Goal: Check status: Check status

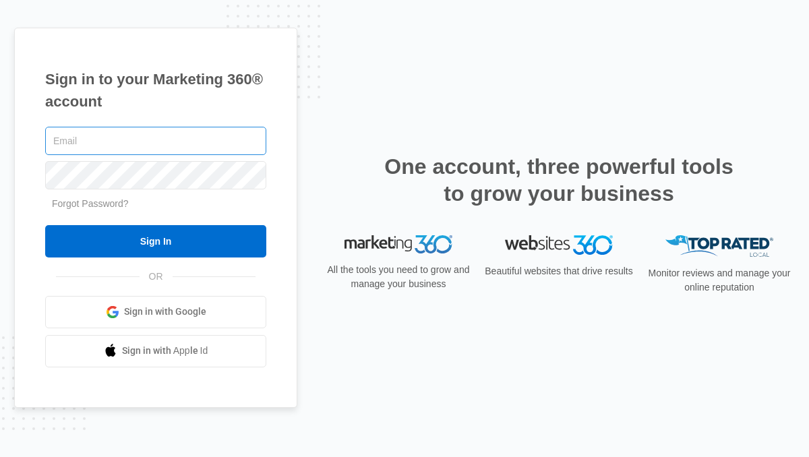
click at [144, 146] on input "text" at bounding box center [155, 141] width 221 height 28
type input "[PERSON_NAME][EMAIL_ADDRESS][DOMAIN_NAME]"
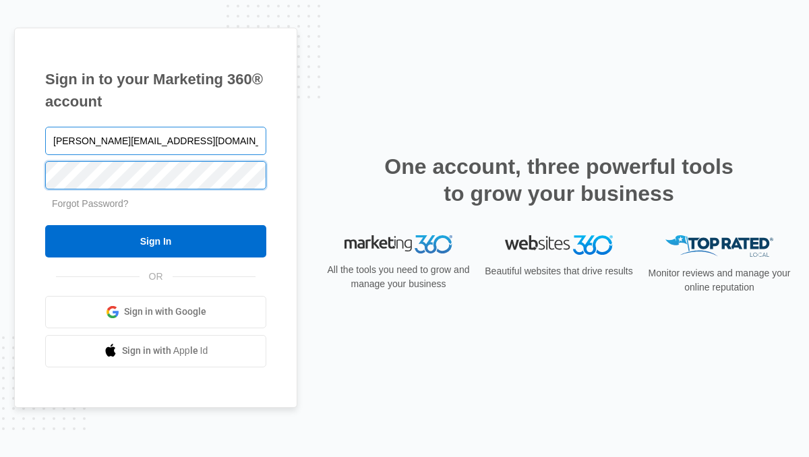
click at [45, 225] on input "Sign In" at bounding box center [155, 241] width 221 height 32
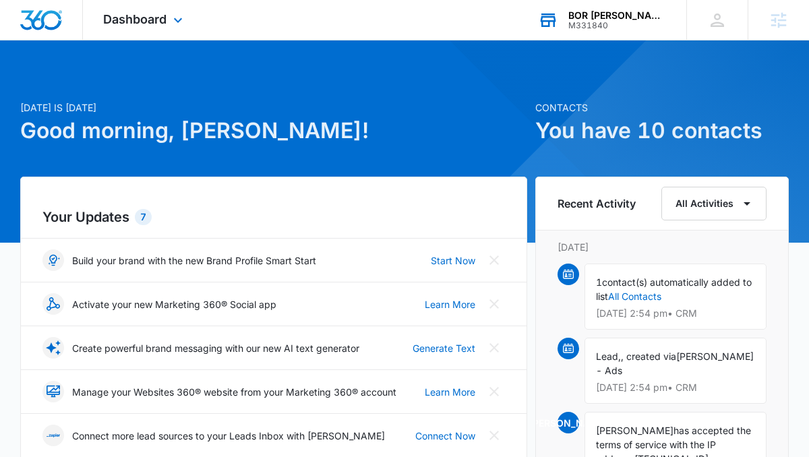
click at [637, 8] on div "BOR [PERSON_NAME] M331840 Your Accounts View All" at bounding box center [602, 20] width 169 height 40
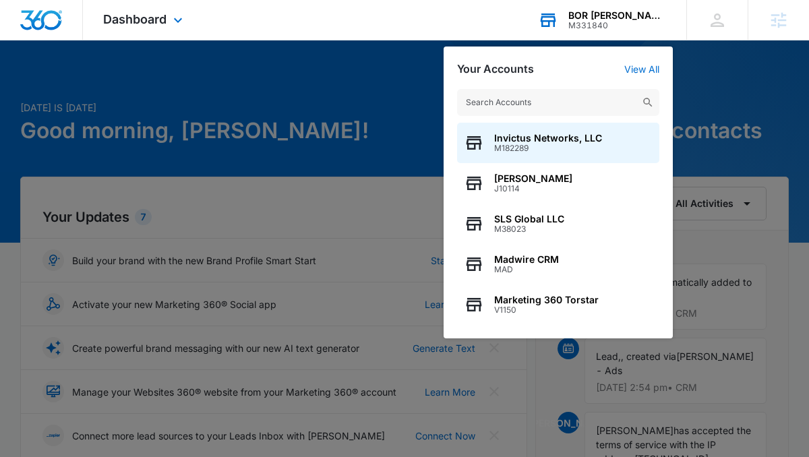
click at [574, 107] on input "text" at bounding box center [558, 102] width 202 height 27
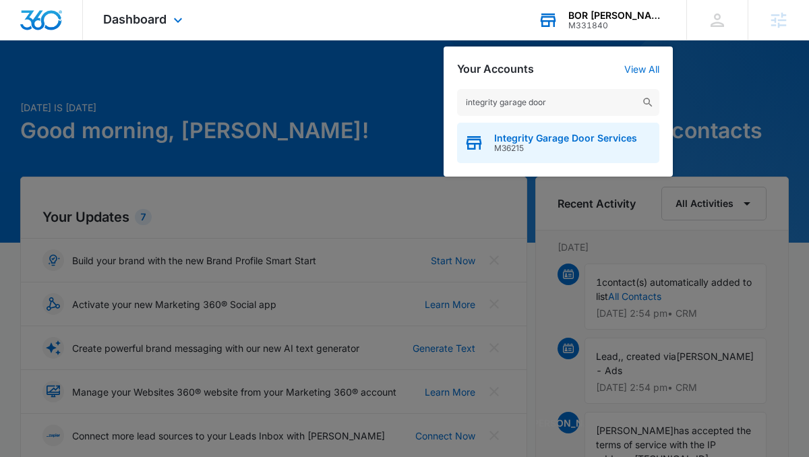
type input "integrity garage door"
click at [570, 134] on span "Integrity Garage Door Services" at bounding box center [565, 138] width 143 height 11
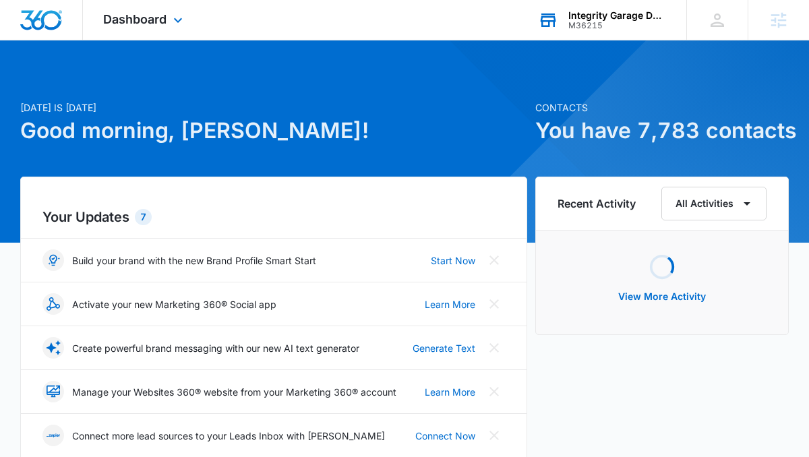
click at [125, 10] on div "Dashboard Apps Reputation Websites Forms CRM Email Social Shop Payments POS Con…" at bounding box center [144, 20] width 123 height 40
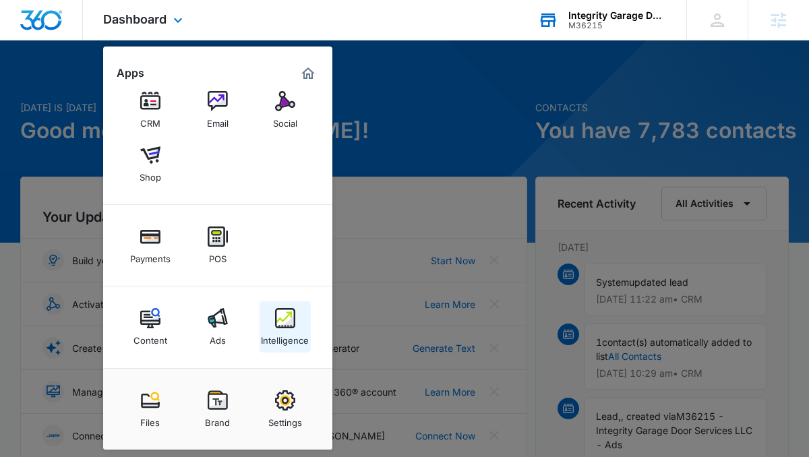
scroll to position [67, 0]
click at [283, 321] on img at bounding box center [285, 320] width 20 height 20
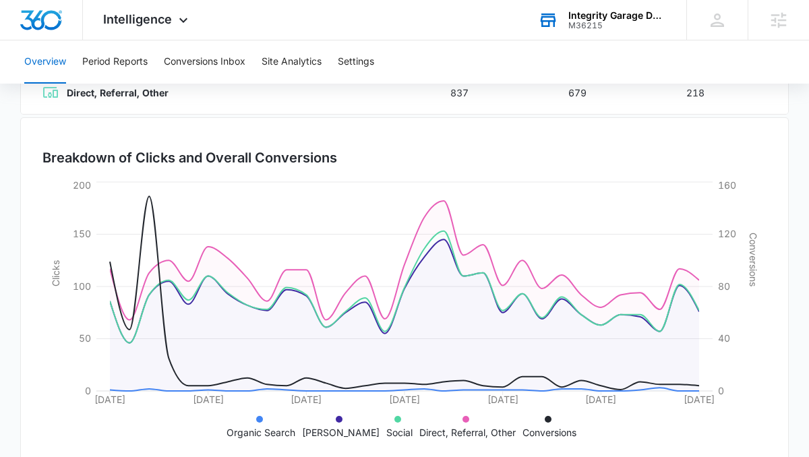
scroll to position [370, 0]
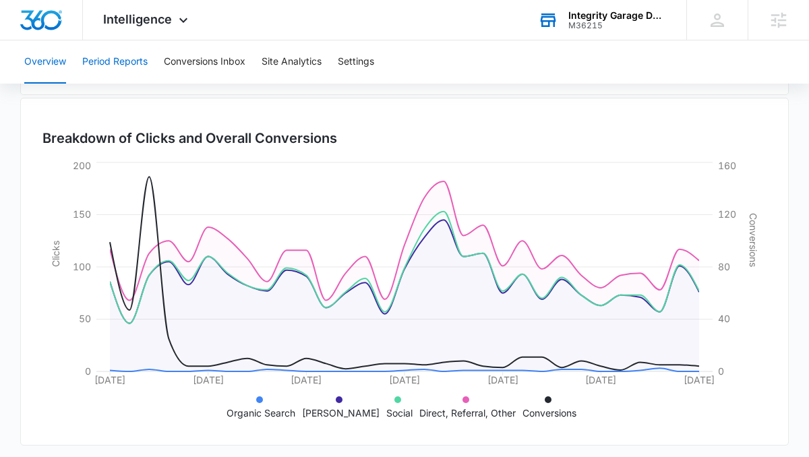
click at [98, 74] on button "Period Reports" at bounding box center [114, 61] width 65 height 43
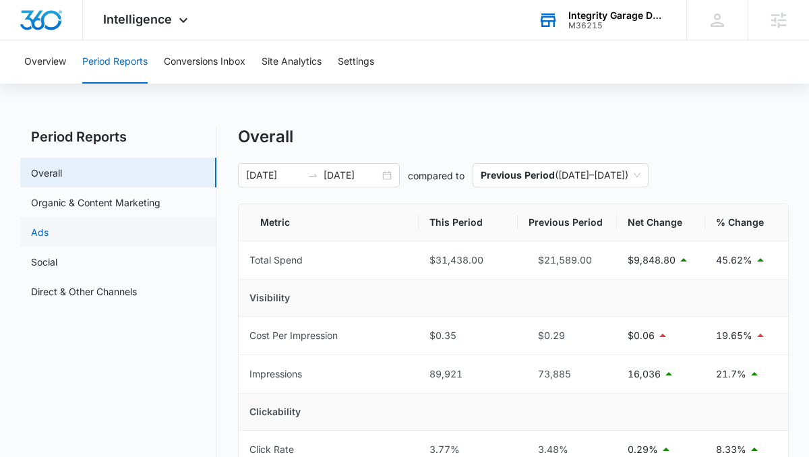
click at [49, 239] on link "Ads" at bounding box center [40, 232] width 18 height 14
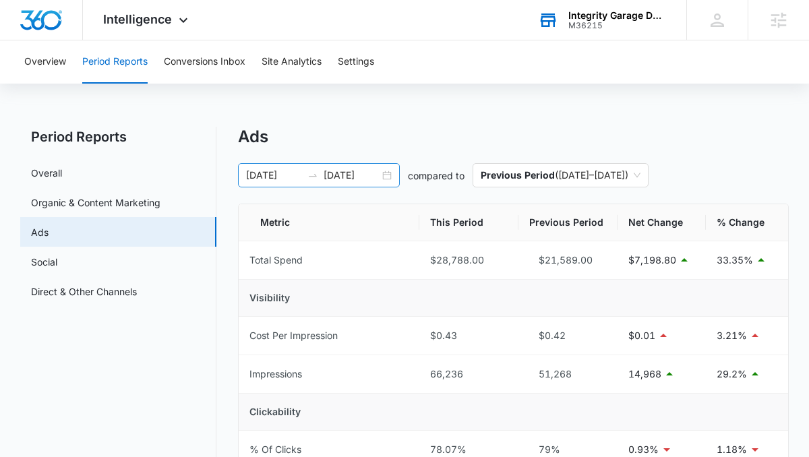
click at [387, 176] on div "08/12/2025 09/11/2025" at bounding box center [319, 175] width 162 height 24
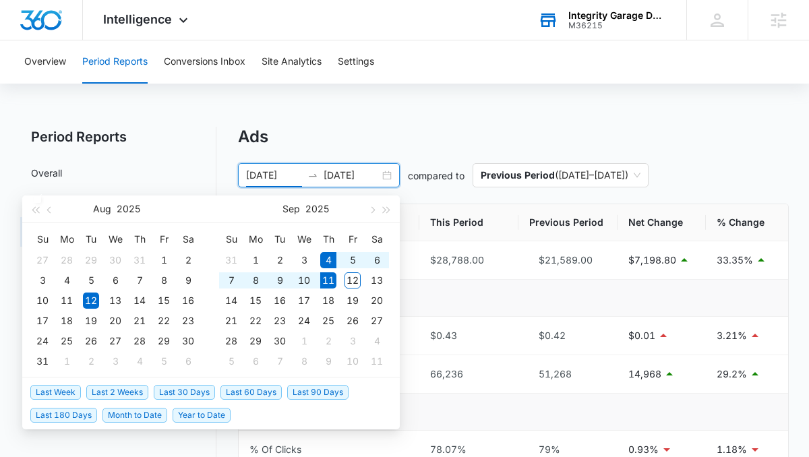
click at [60, 388] on span "Last Week" at bounding box center [55, 392] width 51 height 15
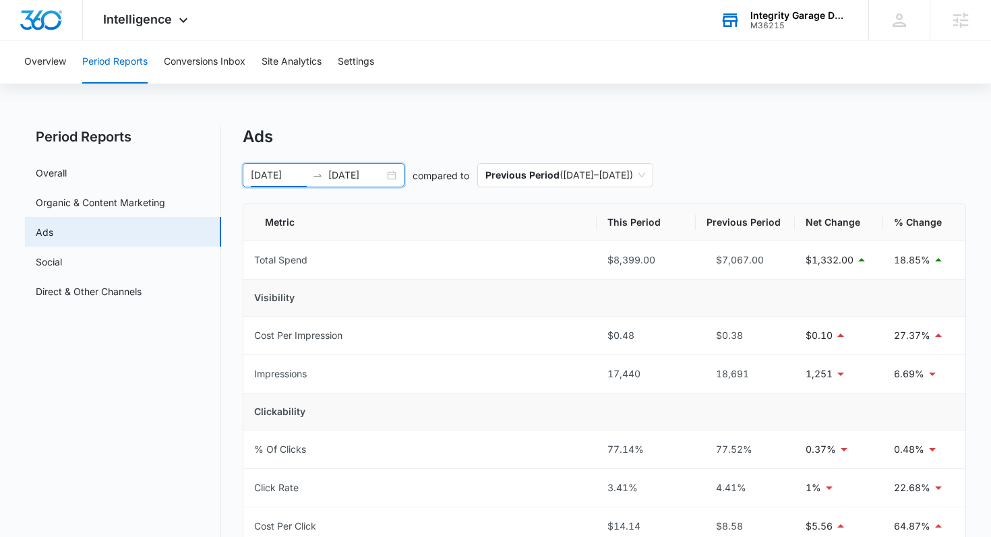
click at [394, 173] on div "09/04/2025 09/11/2025" at bounding box center [324, 175] width 162 height 24
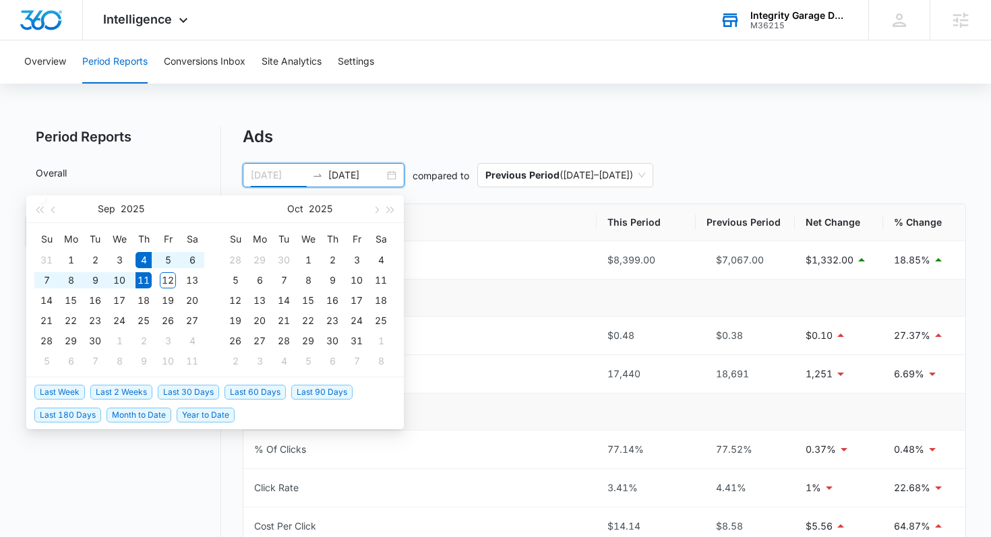
type input "09/04/2025"
click at [62, 396] on span "Last Week" at bounding box center [59, 392] width 51 height 15
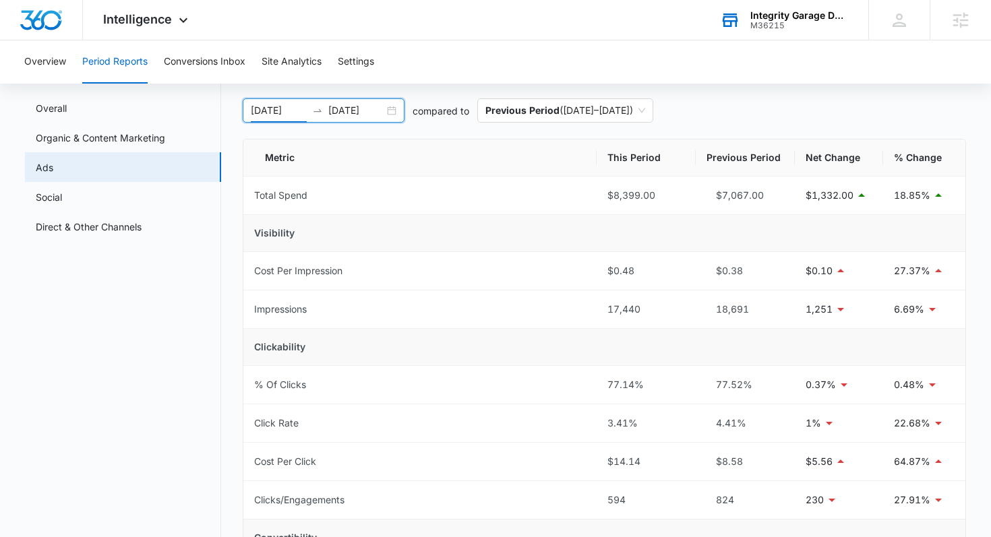
scroll to position [53, 0]
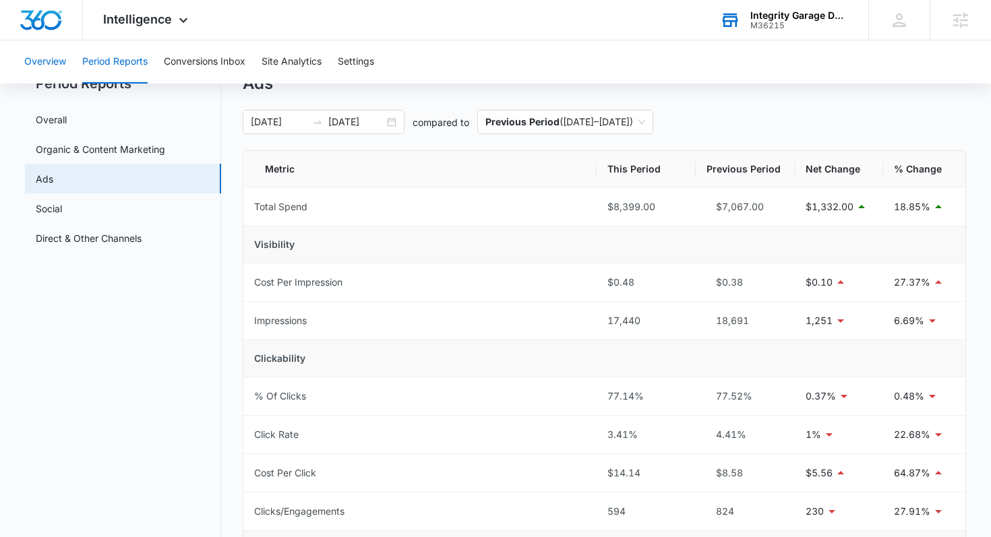
click at [34, 65] on button "Overview" at bounding box center [45, 61] width 42 height 43
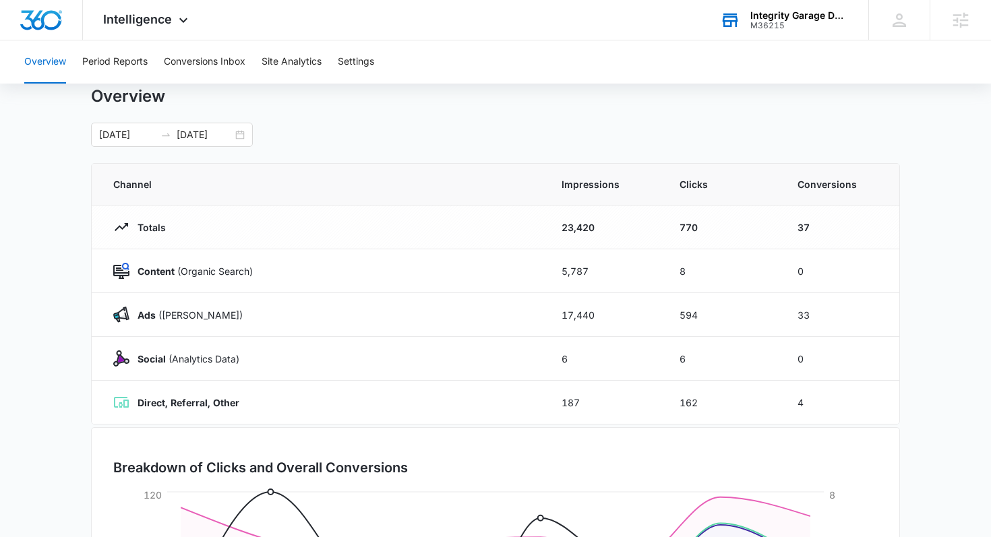
scroll to position [27, 0]
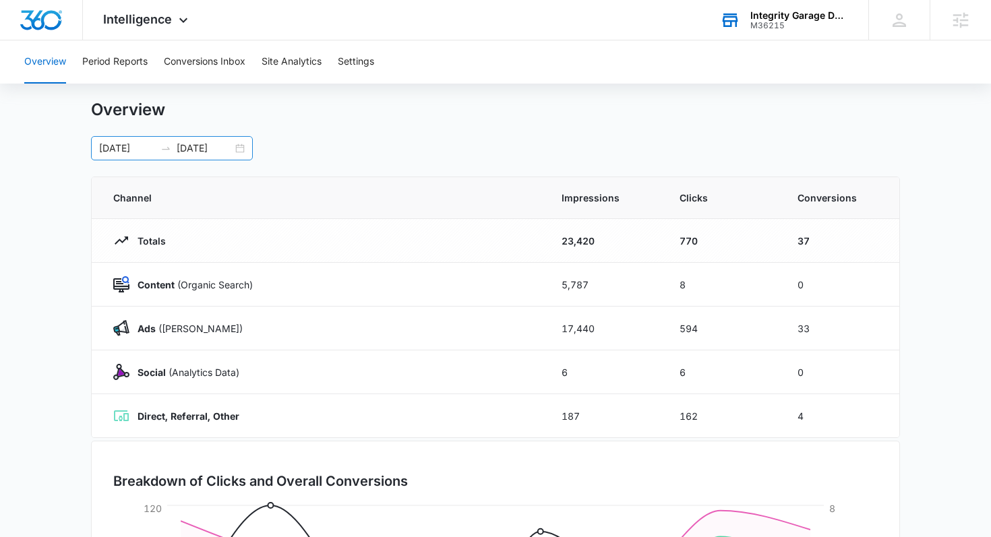
click at [239, 146] on div "09/04/2025 09/11/2025" at bounding box center [172, 148] width 162 height 24
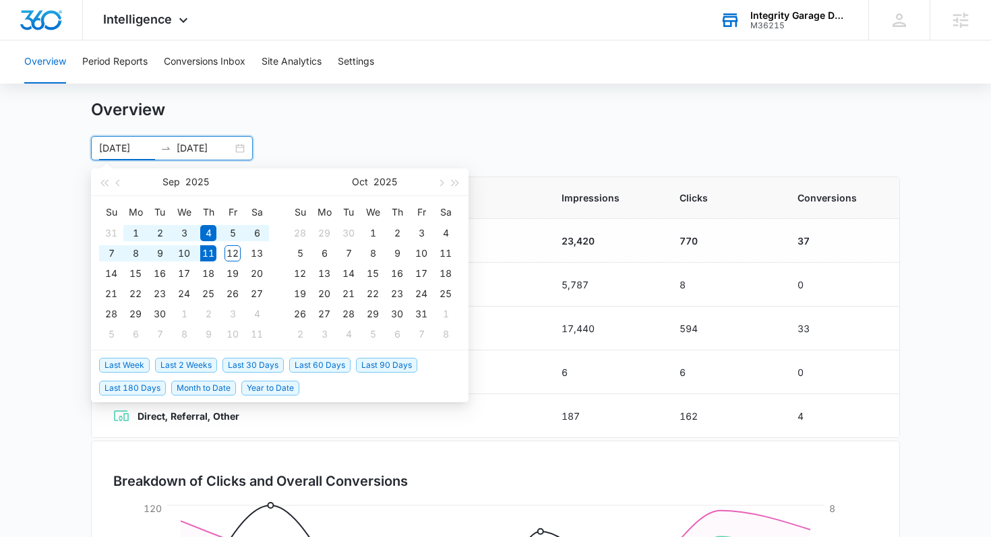
click at [197, 361] on span "Last 2 Weeks" at bounding box center [186, 365] width 62 height 15
type input "08/28/2025"
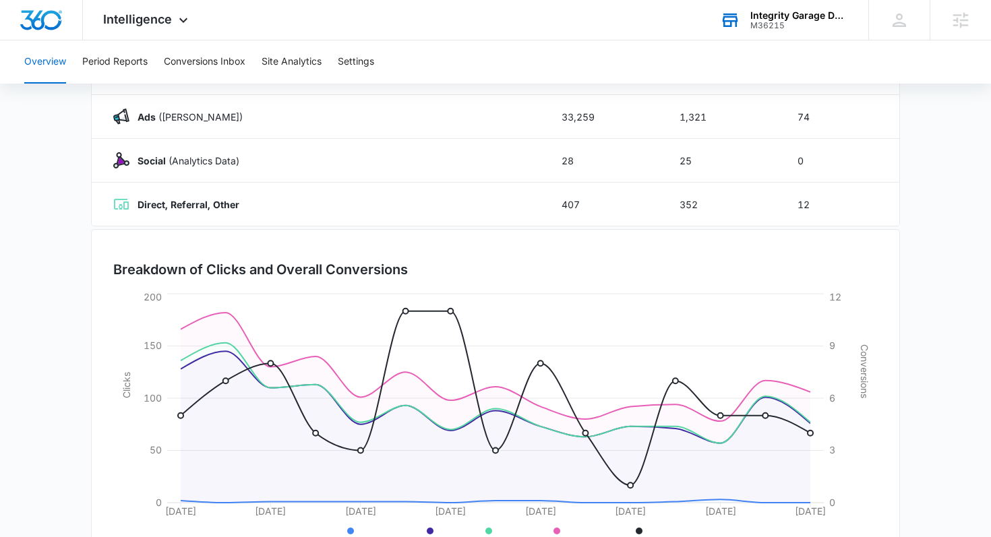
scroll to position [297, 0]
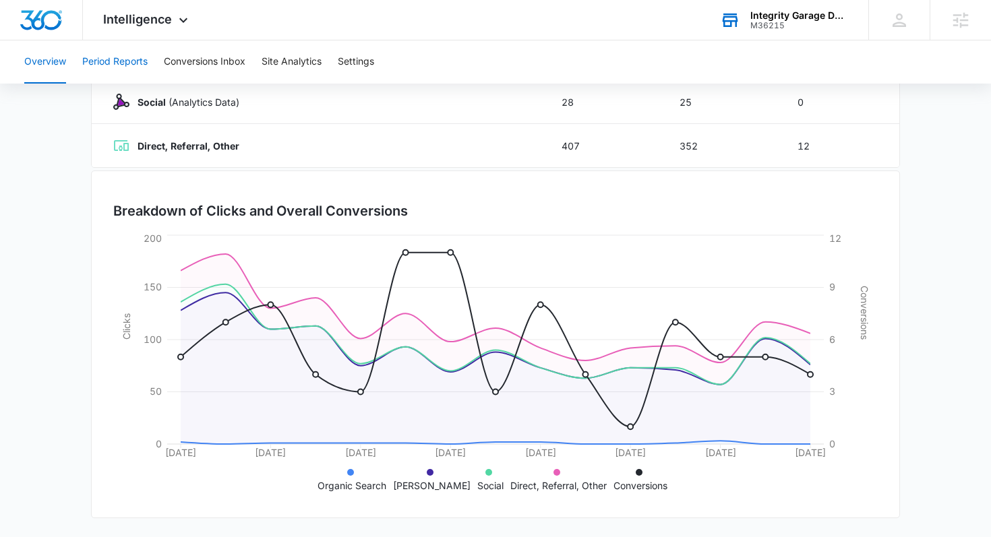
click at [127, 67] on button "Period Reports" at bounding box center [114, 61] width 65 height 43
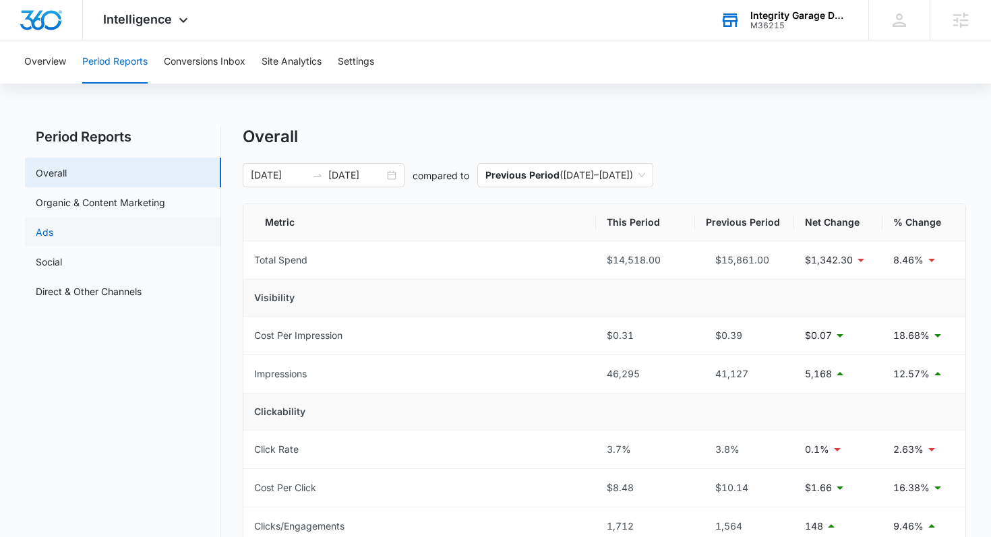
click at [53, 225] on link "Ads" at bounding box center [45, 232] width 18 height 14
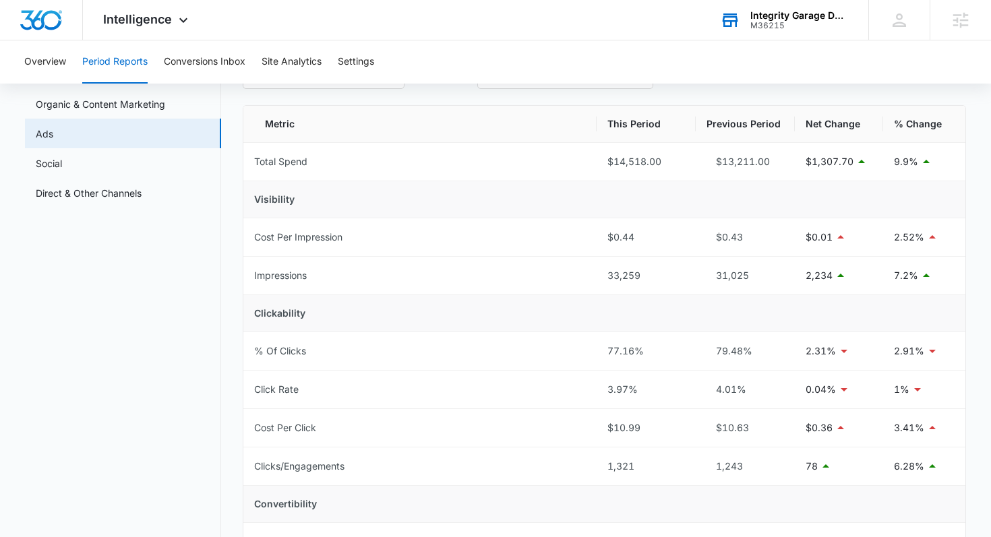
scroll to position [50, 0]
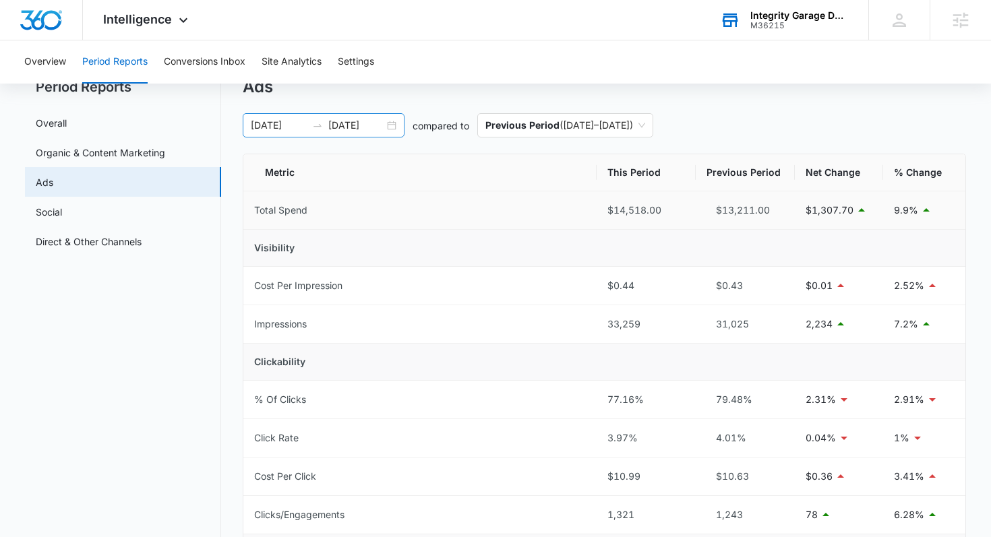
click at [390, 132] on div "08/28/2025 09/11/2025" at bounding box center [324, 125] width 162 height 24
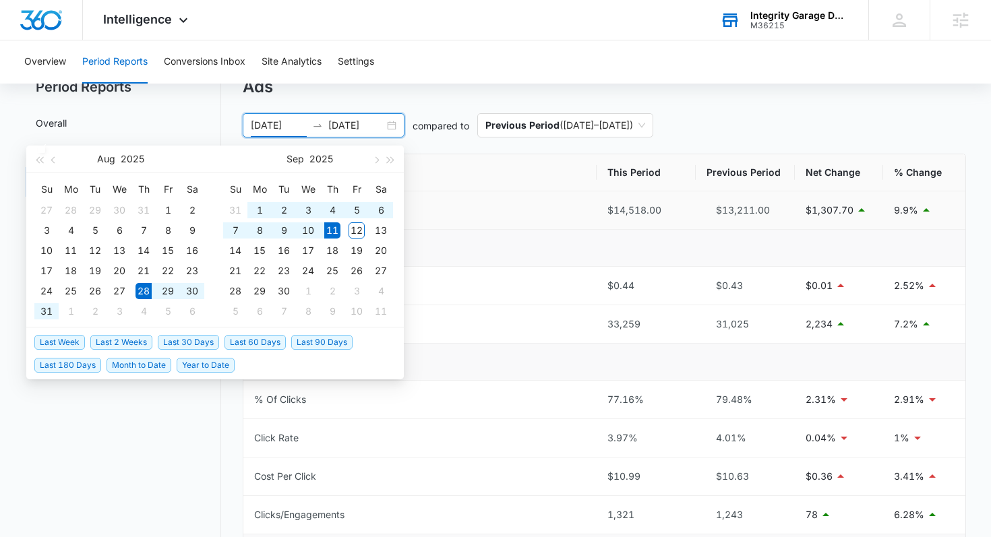
click at [117, 337] on span "Last 2 Weeks" at bounding box center [121, 342] width 62 height 15
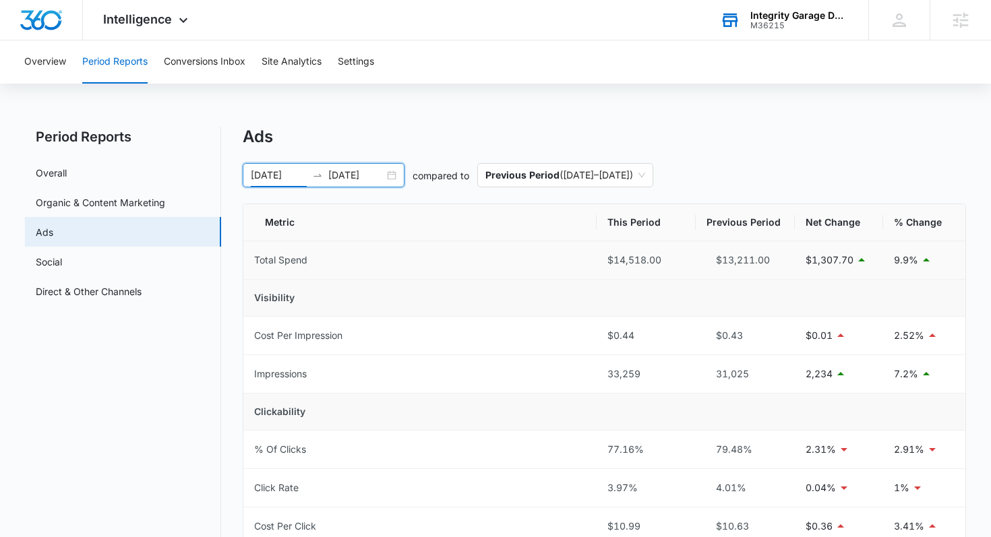
click at [385, 182] on div "08/28/2025 09/11/2025" at bounding box center [324, 175] width 162 height 24
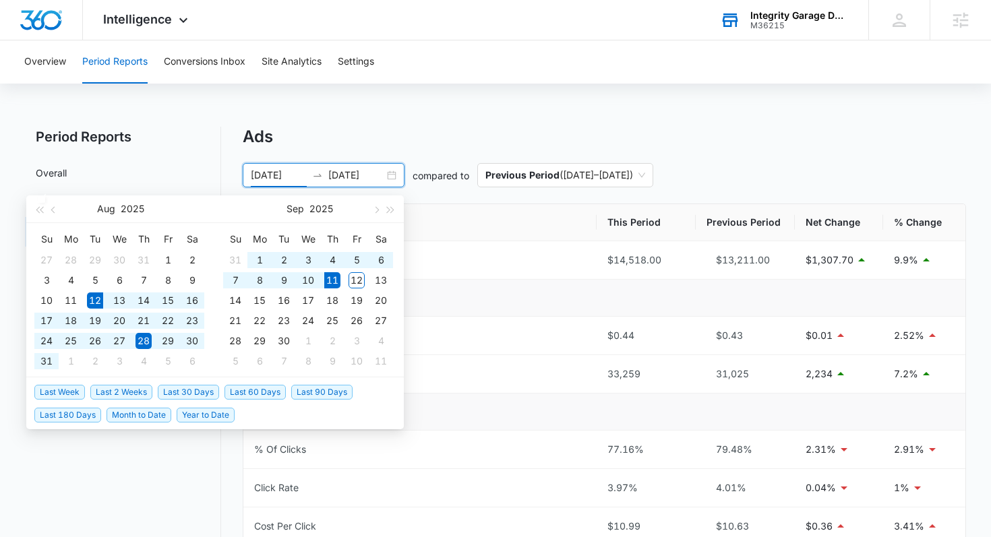
click at [172, 391] on span "Last 30 Days" at bounding box center [188, 392] width 61 height 15
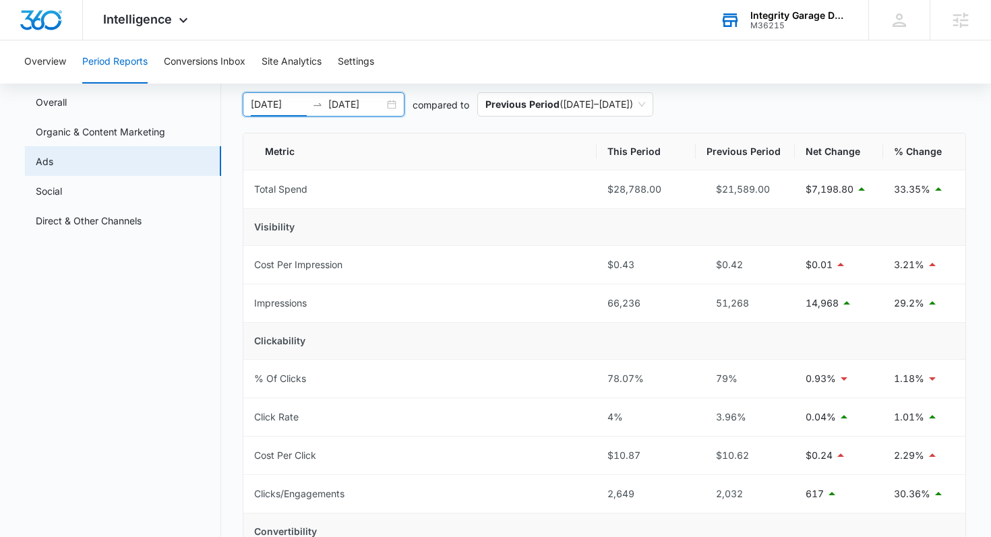
scroll to position [45, 0]
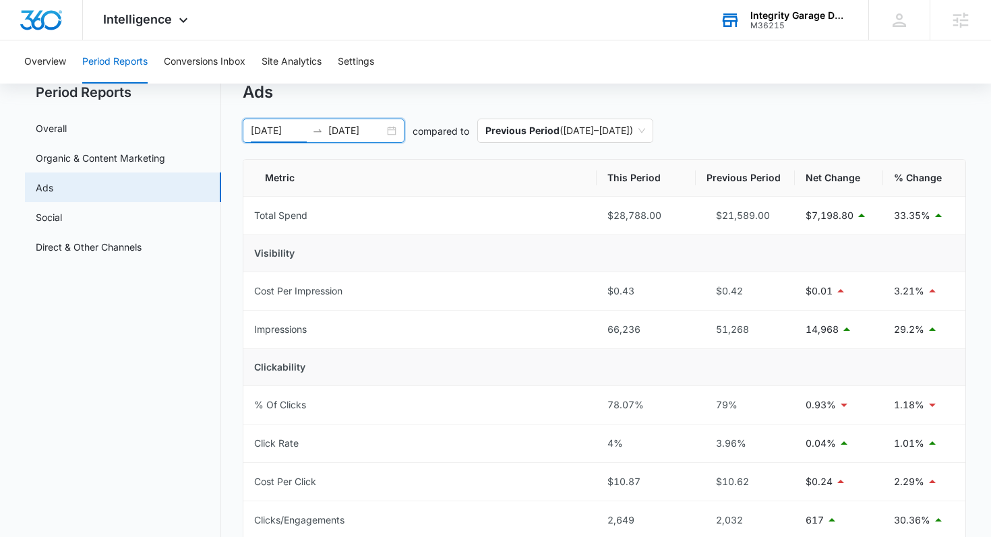
click at [386, 140] on div "08/12/2025 09/11/2025" at bounding box center [324, 131] width 162 height 24
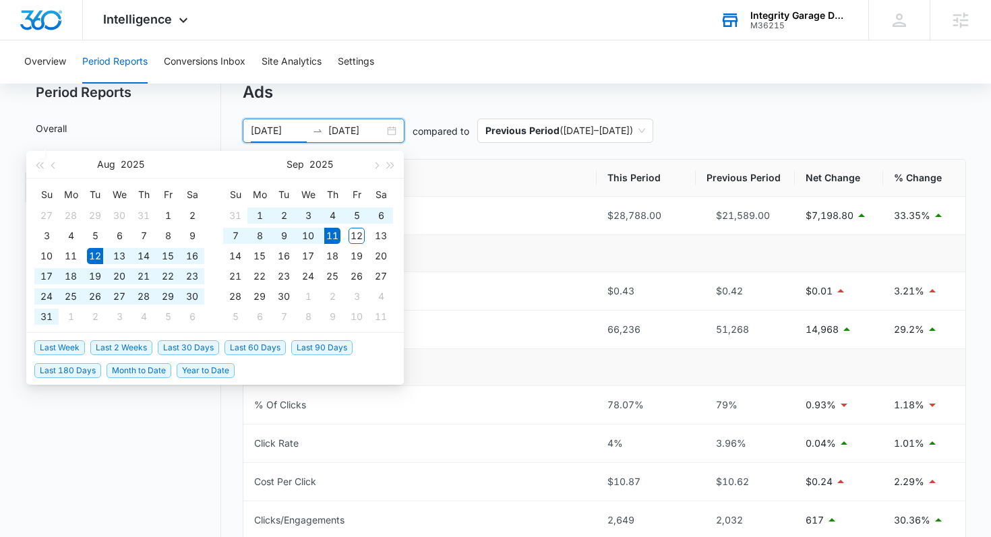
click at [395, 129] on div "08/12/2025 09/11/2025" at bounding box center [324, 131] width 162 height 24
type input "08/12/2025"
click at [209, 349] on span "Last 30 Days" at bounding box center [188, 348] width 61 height 15
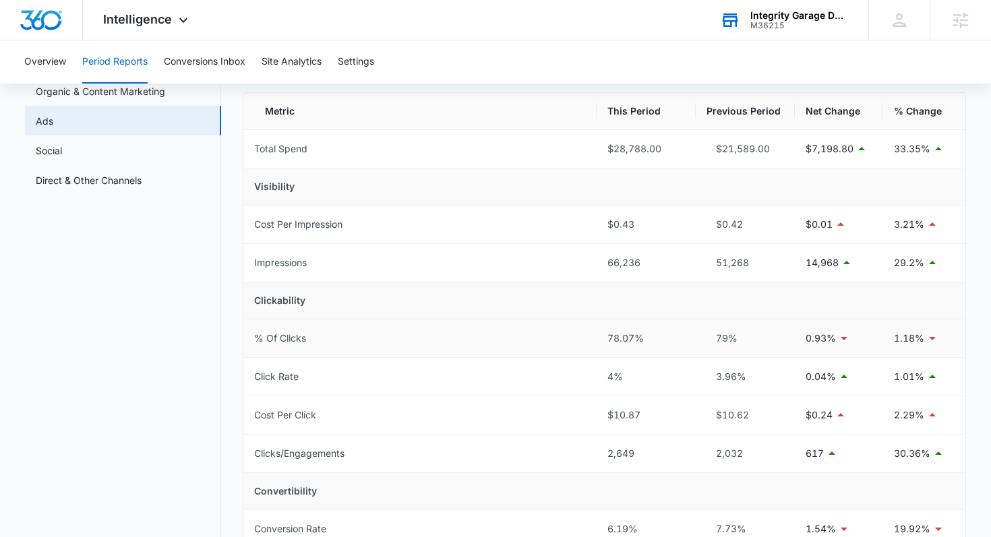
scroll to position [115, 0]
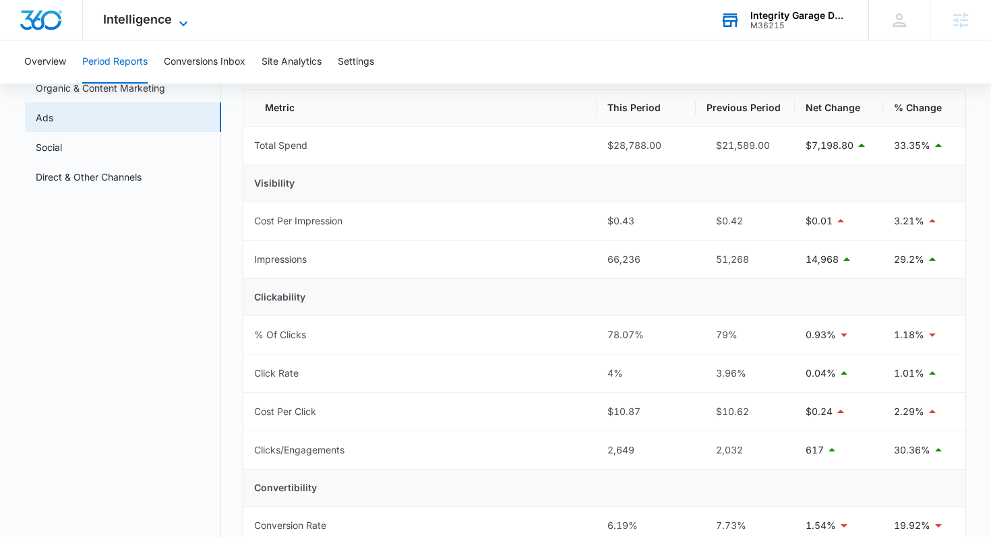
click at [142, 24] on span "Intelligence" at bounding box center [137, 19] width 69 height 14
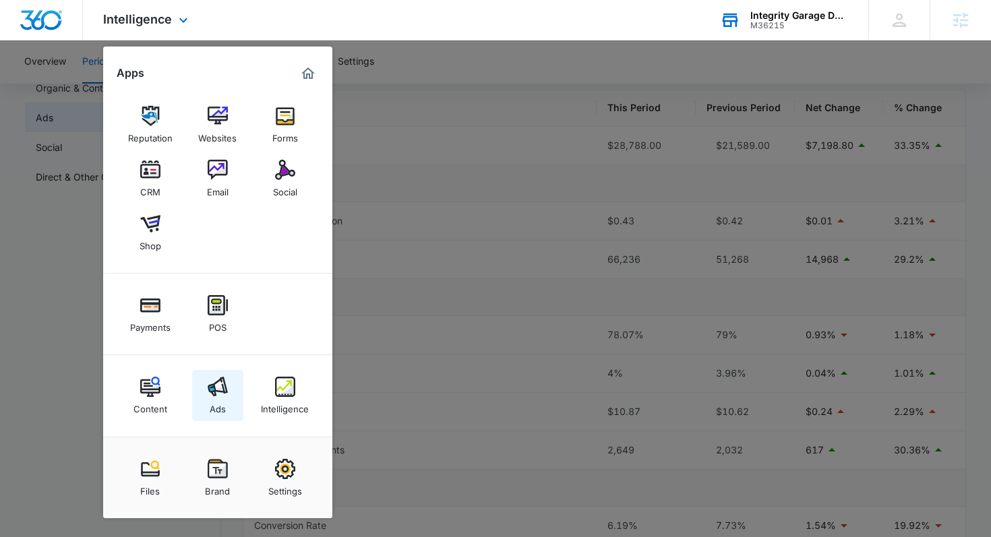
click at [224, 386] on img at bounding box center [218, 387] width 20 height 20
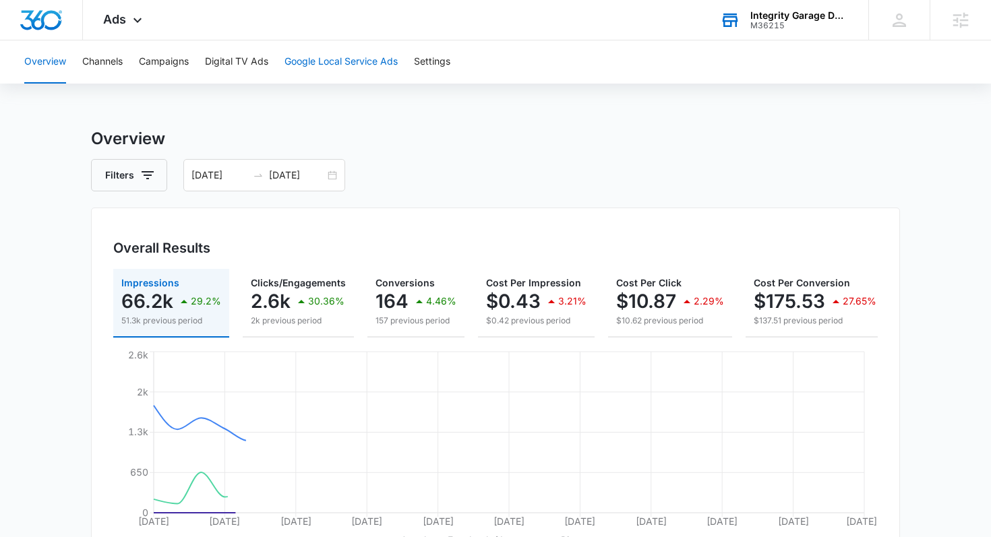
click at [353, 61] on button "Google Local Service Ads" at bounding box center [341, 61] width 113 height 43
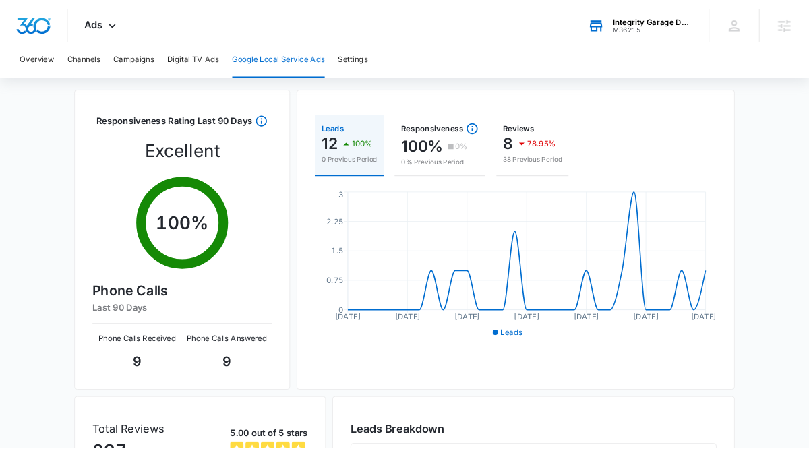
scroll to position [157, 0]
